Goal: Information Seeking & Learning: Learn about a topic

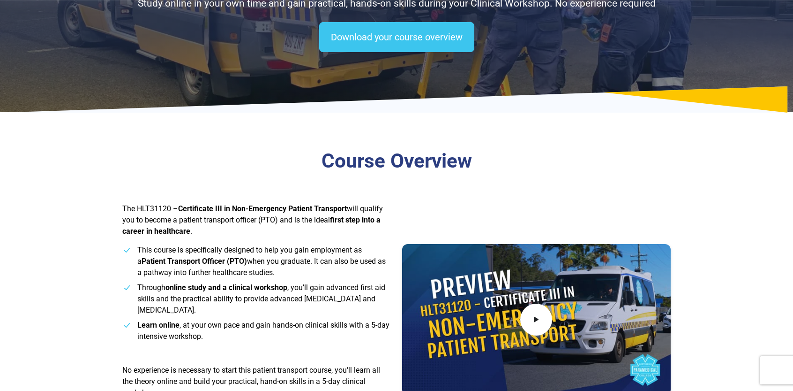
scroll to position [47, 0]
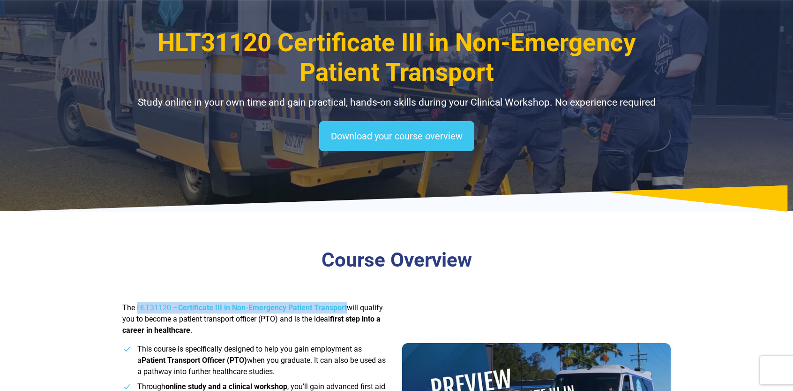
drag, startPoint x: 137, startPoint y: 307, endPoint x: 348, endPoint y: 306, distance: 211.0
click at [348, 306] on span "The HLT31120 – Certificate III in Non-Emergency Patient Transport will qualify …" at bounding box center [252, 318] width 261 height 31
copy span "HLT31120 – Certificate III in Non-Emergency Patient Transport"
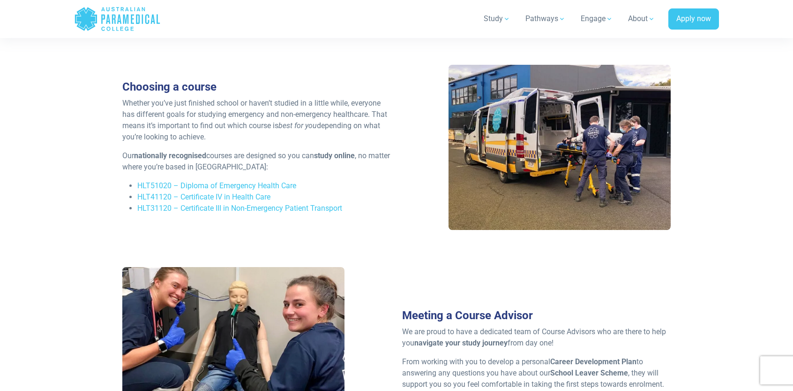
scroll to position [1219, 0]
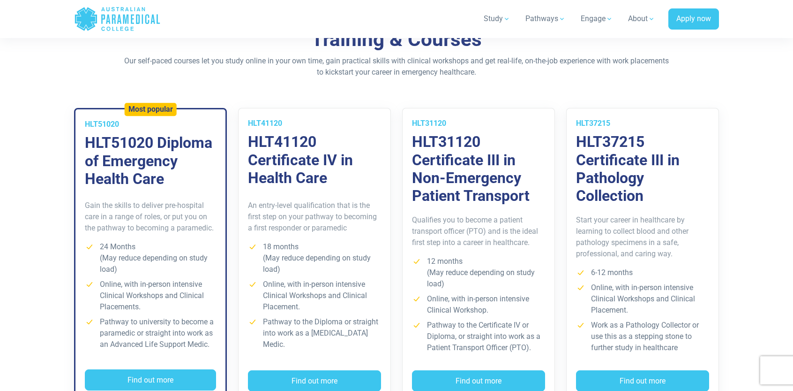
scroll to position [656, 0]
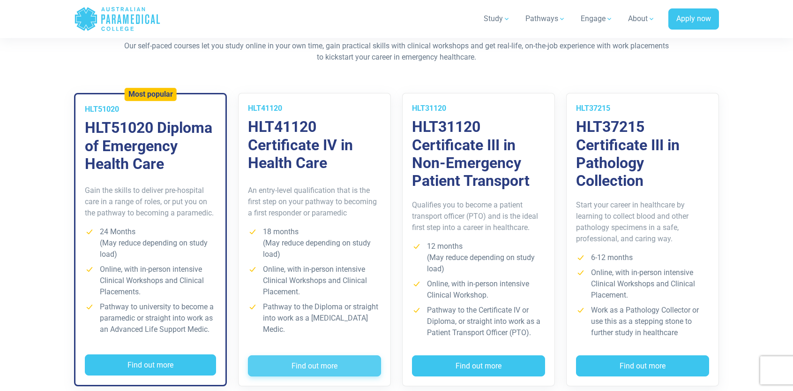
click at [333, 365] on button "Find out more" at bounding box center [314, 366] width 133 height 22
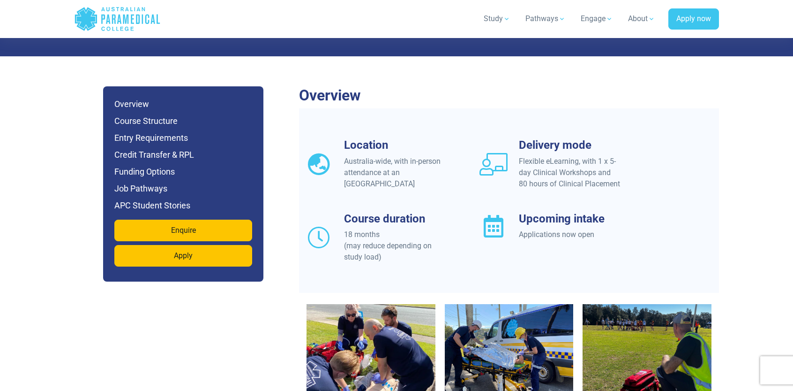
scroll to position [750, 0]
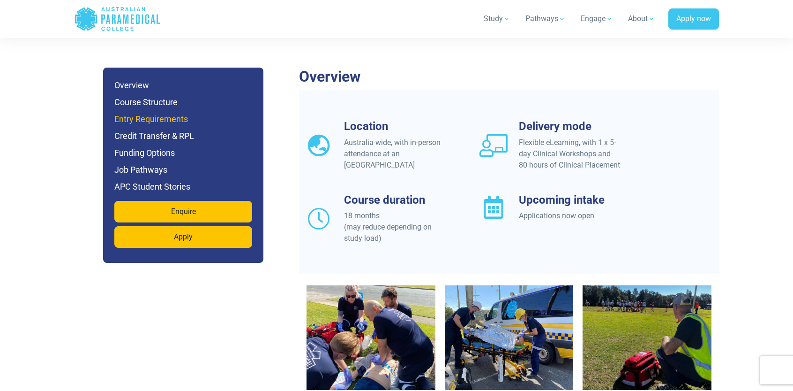
click at [161, 113] on h6 "Entry Requirements" at bounding box center [183, 119] width 138 height 13
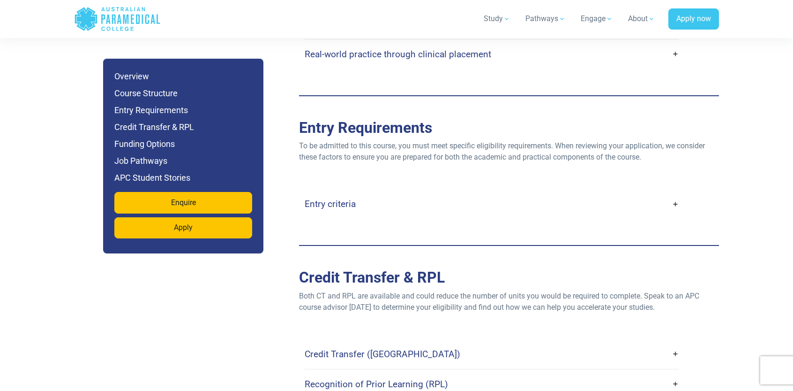
scroll to position [1922, 0]
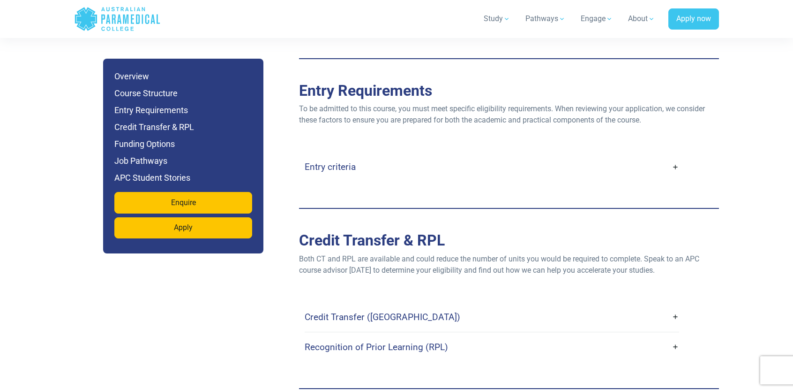
click at [324, 161] on h4 "Entry criteria" at bounding box center [330, 166] width 51 height 11
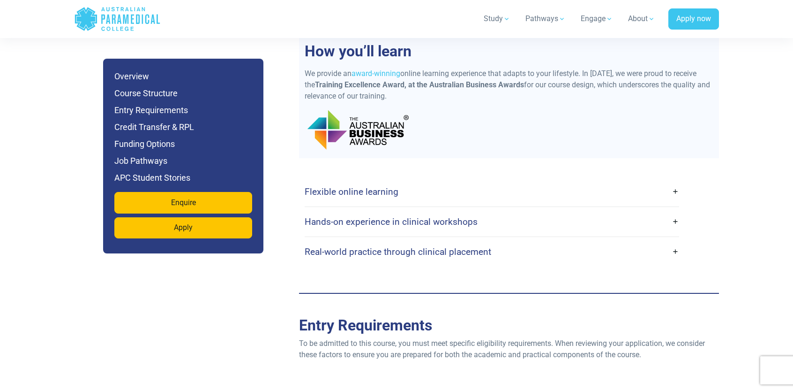
scroll to position [1453, 0]
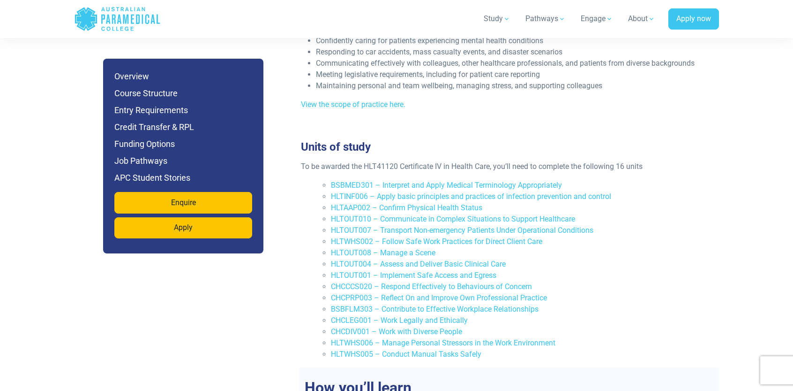
scroll to position [1266, 0]
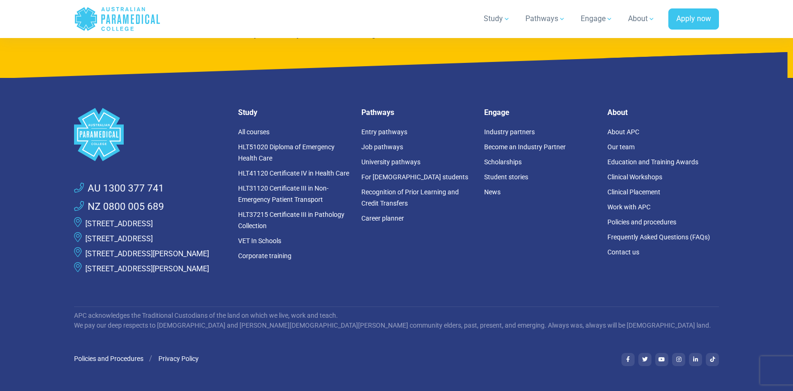
scroll to position [3001, 0]
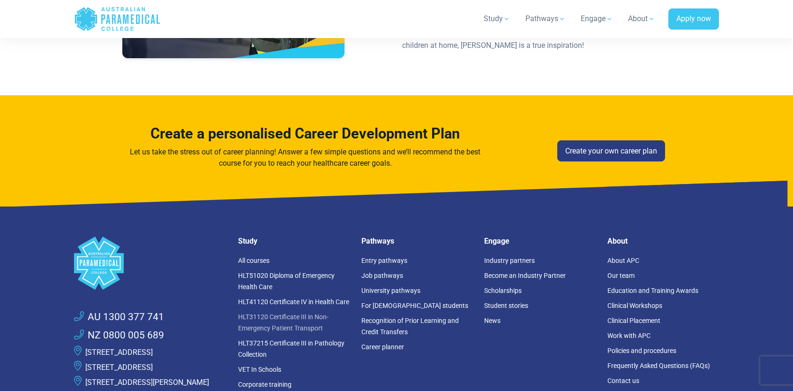
click at [273, 313] on link "HLT31120 Certificate III in Non-Emergency Patient Transport" at bounding box center [283, 322] width 90 height 19
click at [294, 298] on link "HLT41120 Certificate IV in Health Care" at bounding box center [293, 302] width 111 height 8
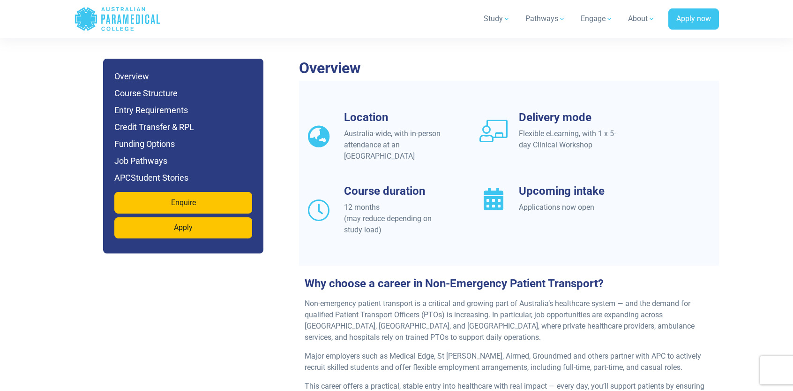
scroll to position [750, 0]
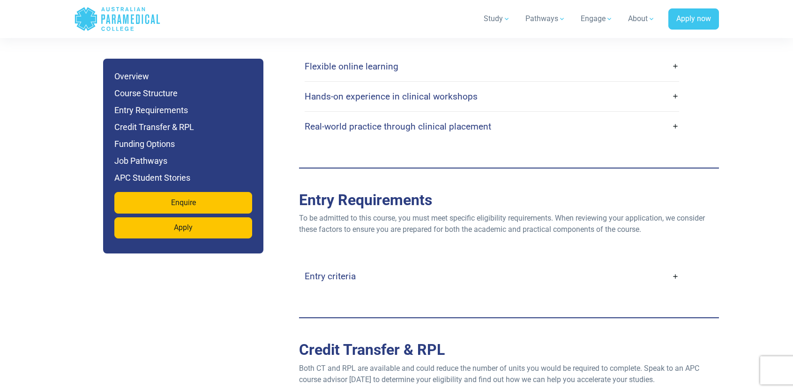
scroll to position [1829, 0]
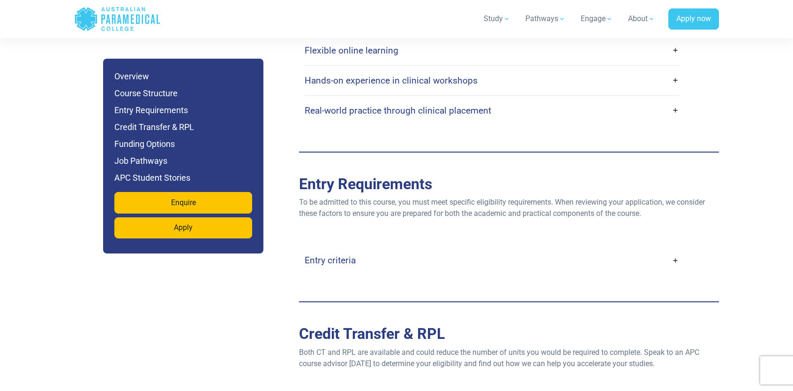
click at [674, 249] on link "Entry criteria" at bounding box center [492, 260] width 375 height 22
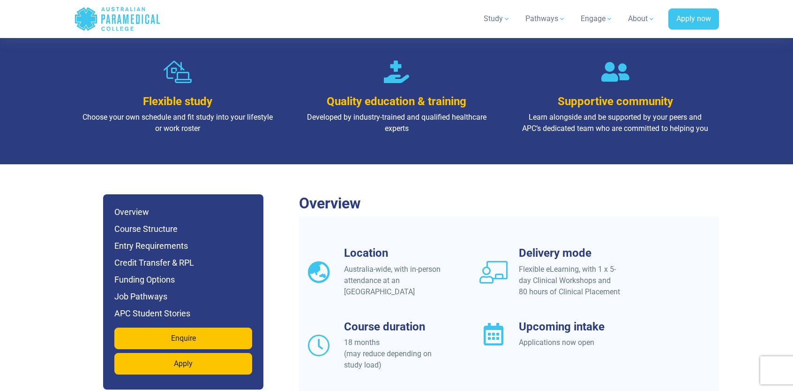
scroll to position [610, 0]
